Goal: Information Seeking & Learning: Learn about a topic

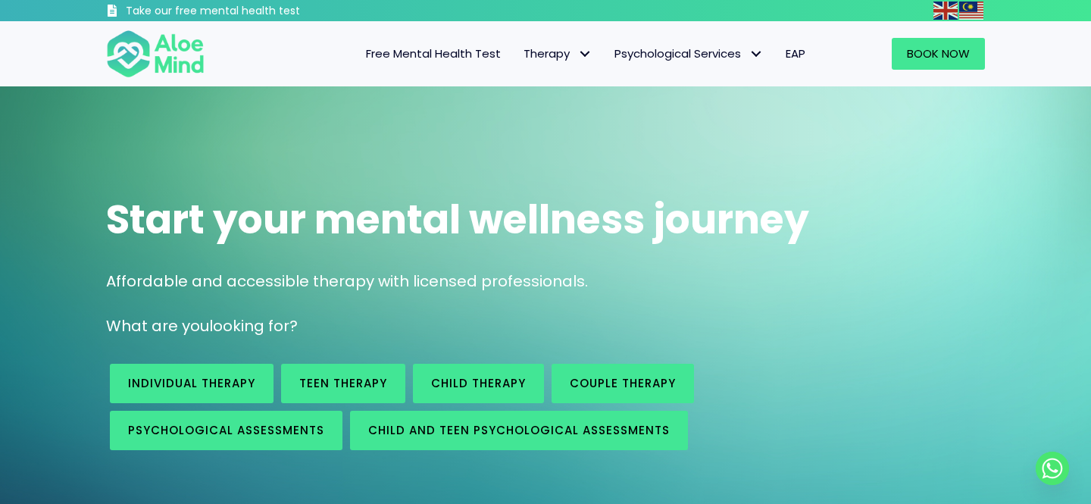
click at [462, 43] on link "Free Mental Health Test" at bounding box center [433, 54] width 158 height 32
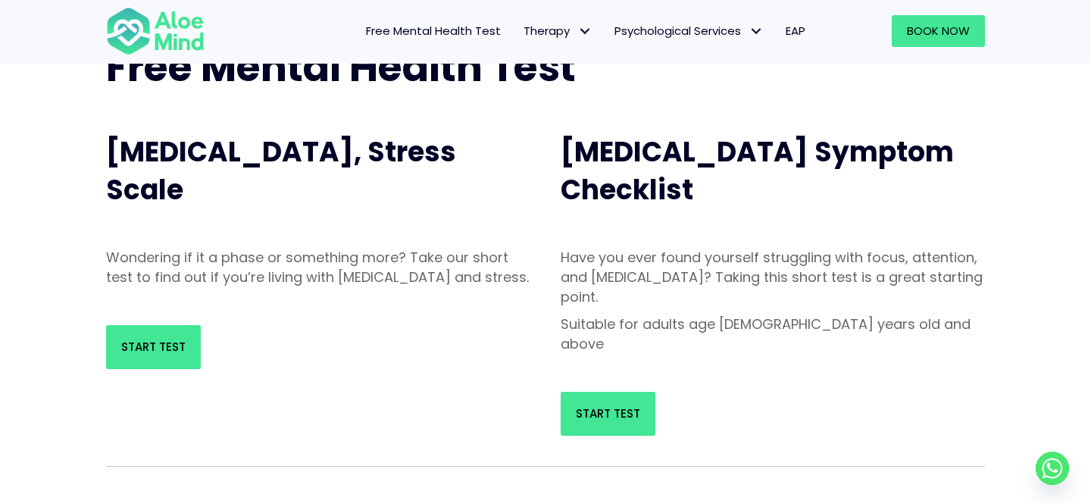
scroll to position [120, 0]
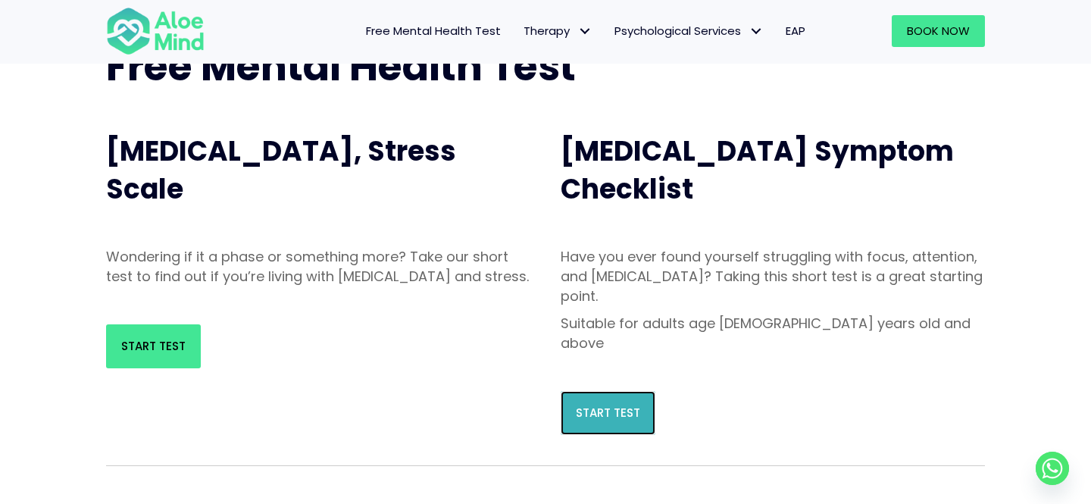
click at [592, 391] on link "Start Test" at bounding box center [607, 413] width 95 height 44
